Goal: Transaction & Acquisition: Purchase product/service

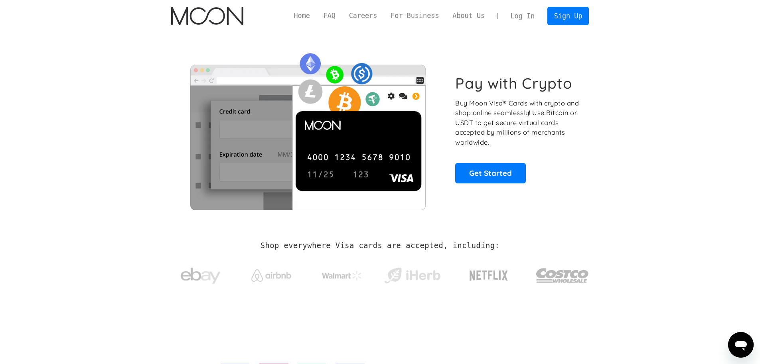
click at [524, 16] on link "Log In" at bounding box center [523, 16] width 38 height 18
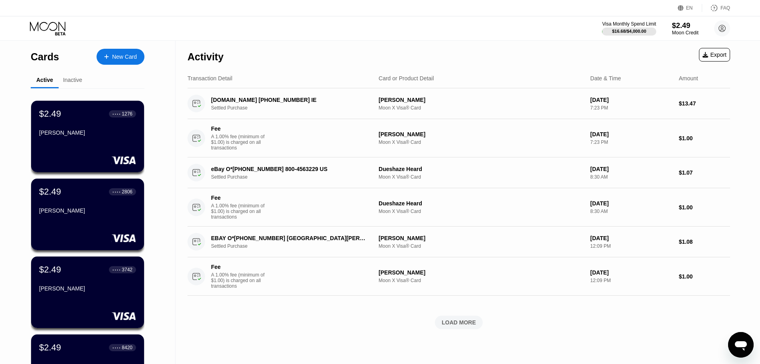
click at [687, 28] on div "$2.49" at bounding box center [685, 25] width 27 height 8
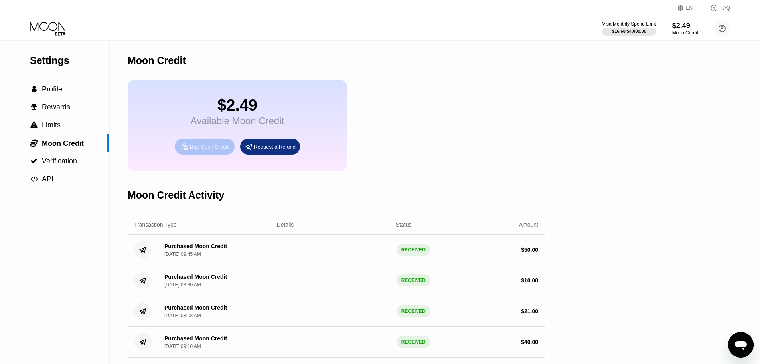
click at [205, 150] on div "Buy Moon Credit" at bounding box center [209, 146] width 39 height 7
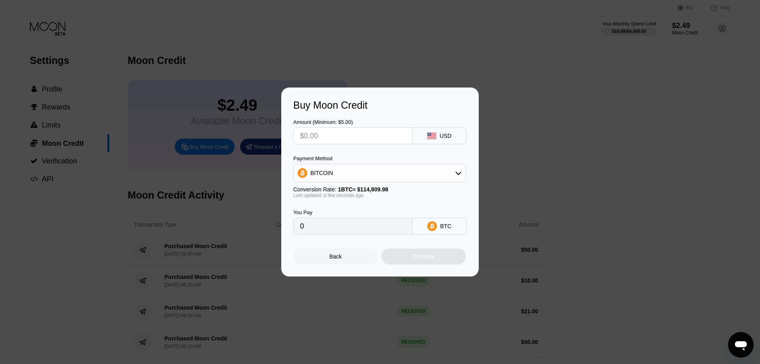
click at [334, 139] on input "text" at bounding box center [353, 136] width 106 height 16
type input "$2"
type input "0.00001743"
type input "$25"
type input "0.00021776"
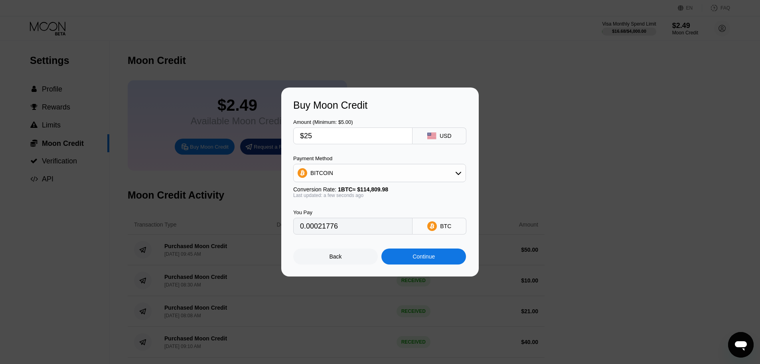
type input "$25"
click at [448, 257] on div "Continue" at bounding box center [424, 256] width 85 height 16
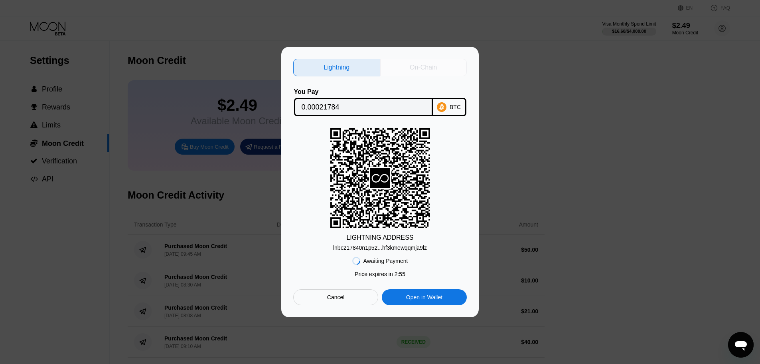
click at [425, 65] on div "On-Chain" at bounding box center [423, 67] width 27 height 8
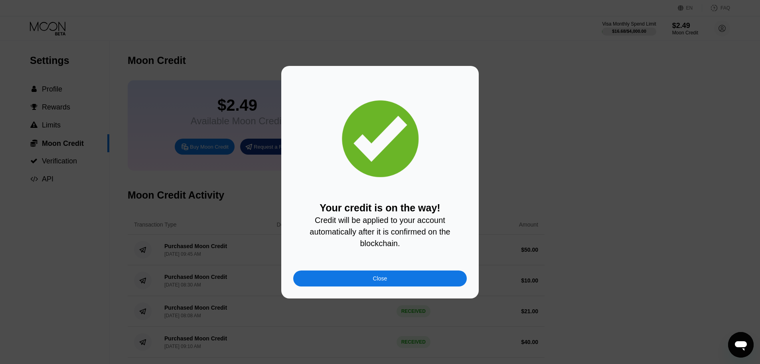
click at [418, 281] on div "Close" at bounding box center [380, 278] width 174 height 16
